Goal: Navigation & Orientation: Find specific page/section

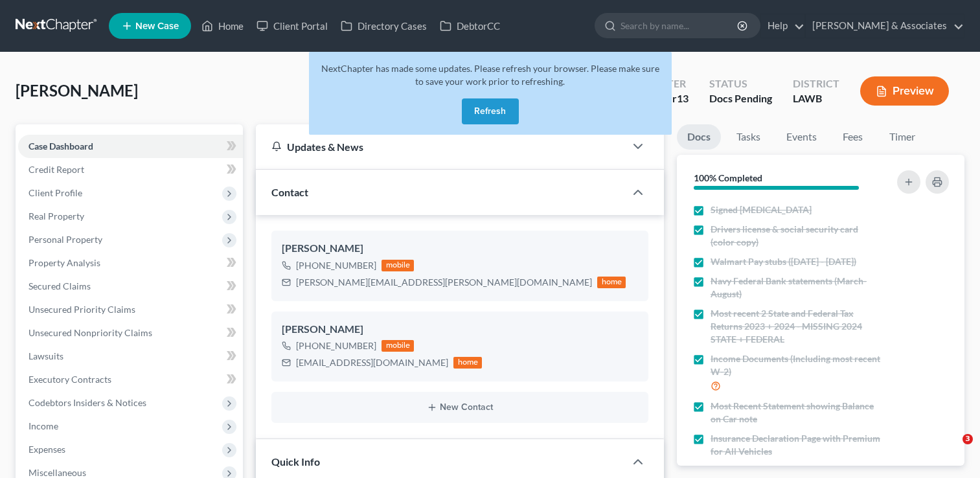
select select "6"
click at [482, 115] on button "Refresh" at bounding box center [490, 111] width 57 height 26
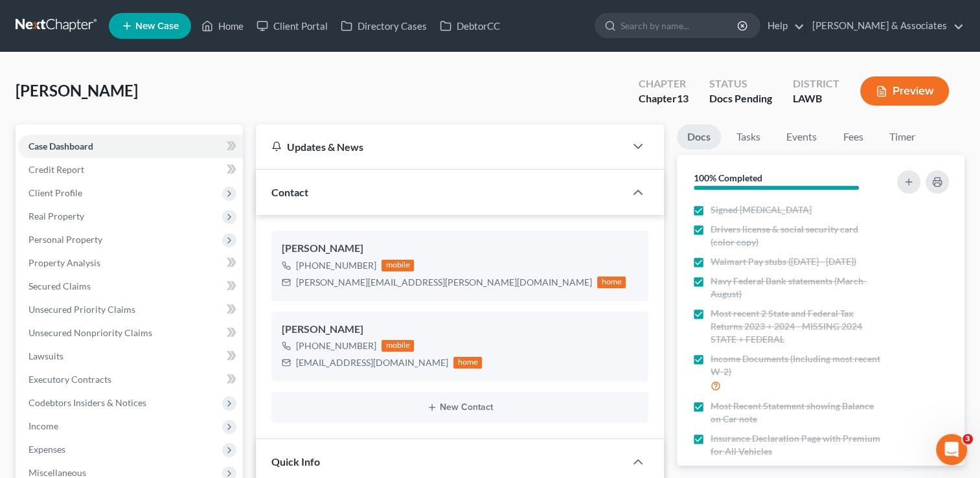
scroll to position [984, 0]
click at [225, 23] on link "Home" at bounding box center [222, 25] width 55 height 23
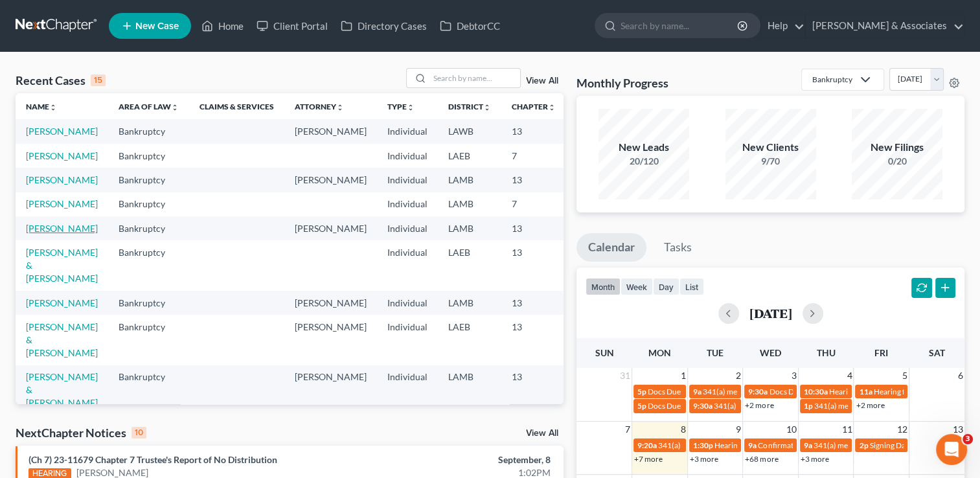
click at [33, 234] on link "Marino, Hailey" at bounding box center [62, 228] width 72 height 11
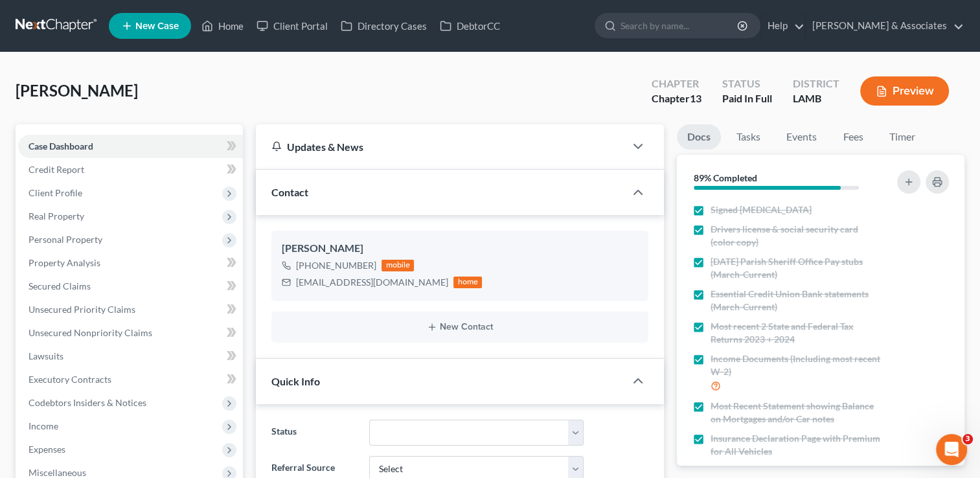
click at [310, 389] on div "Quick Info" at bounding box center [440, 381] width 369 height 45
click at [307, 387] on div "Quick Info" at bounding box center [440, 381] width 369 height 45
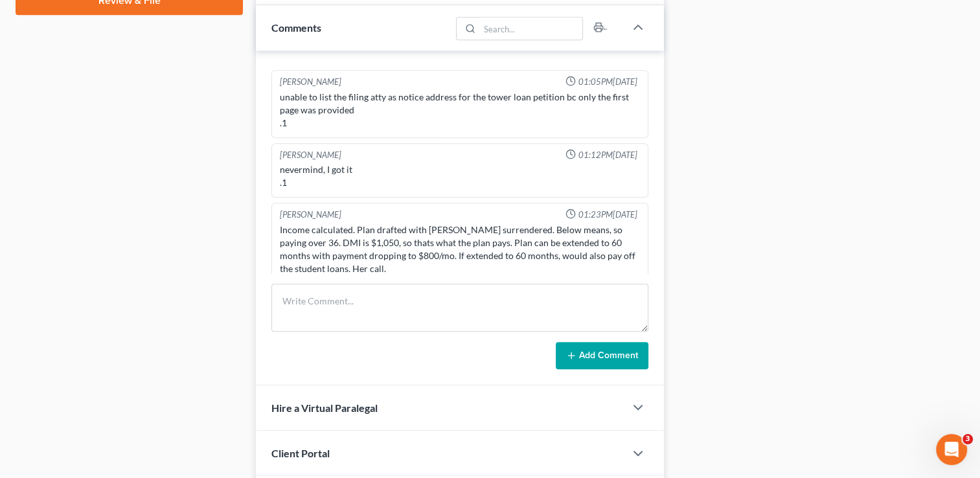
scroll to position [736, 0]
